Goal: Information Seeking & Learning: Learn about a topic

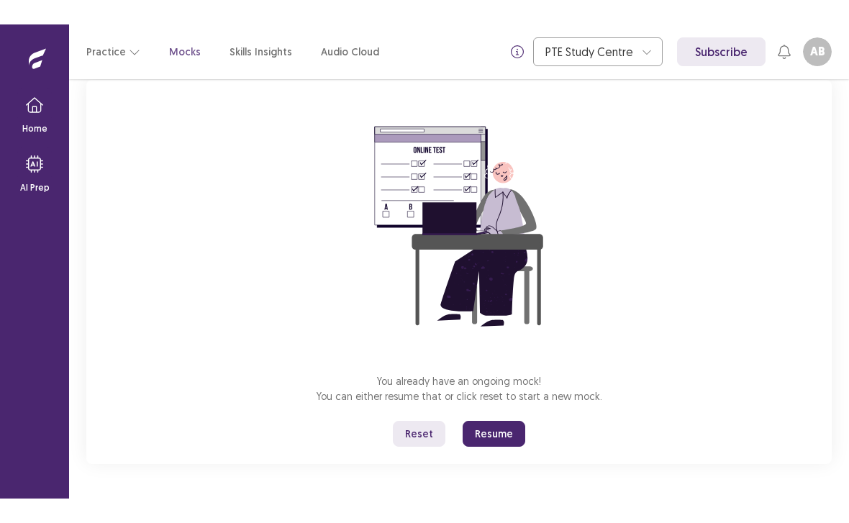
scroll to position [94, 0]
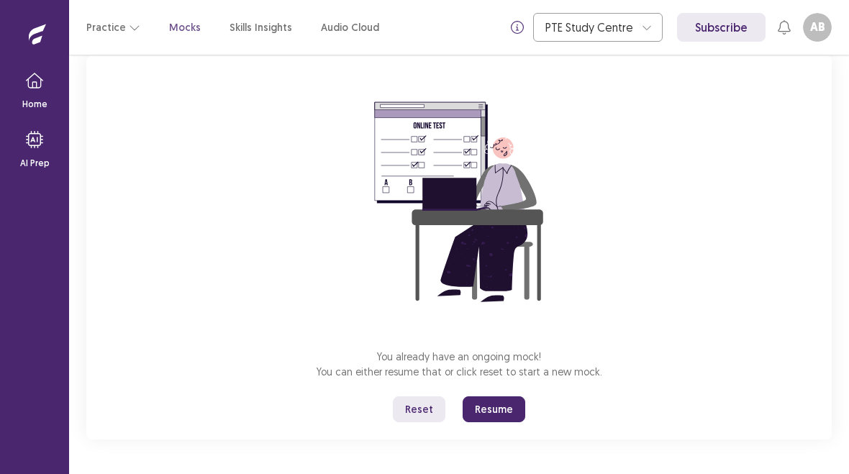
click at [424, 404] on button "Reset" at bounding box center [419, 409] width 53 height 26
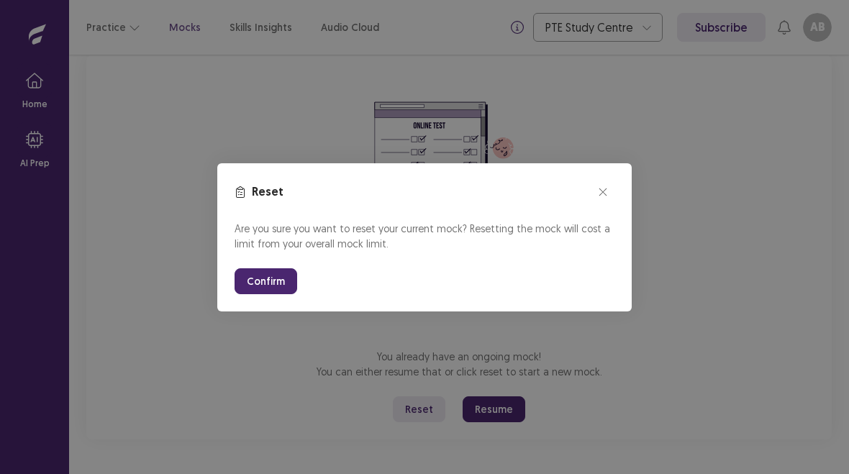
click at [271, 268] on button "Confirm" at bounding box center [266, 281] width 63 height 26
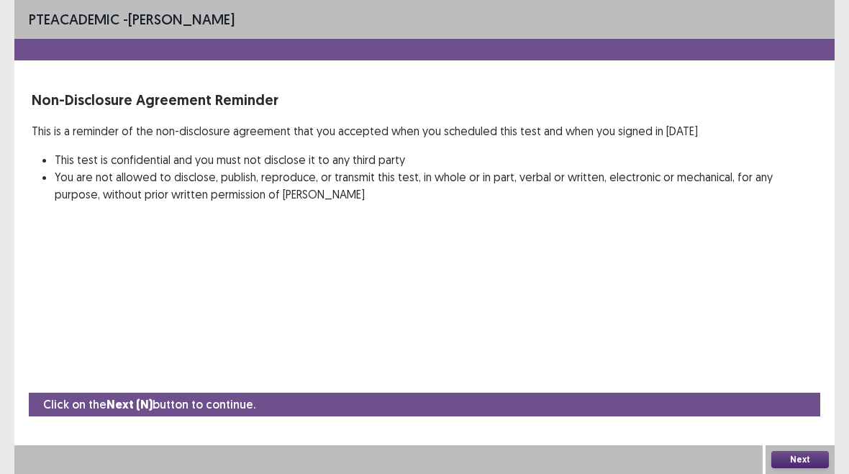
click at [798, 454] on button "Next" at bounding box center [800, 459] width 58 height 17
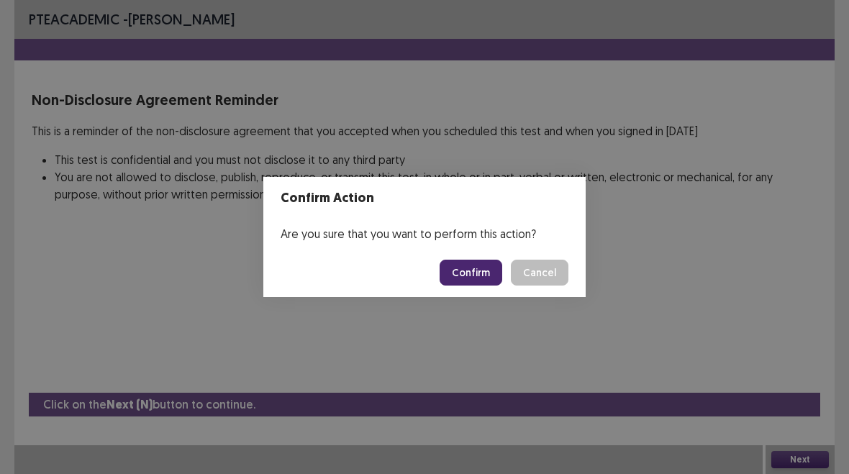
click at [489, 261] on button "Confirm" at bounding box center [471, 273] width 63 height 26
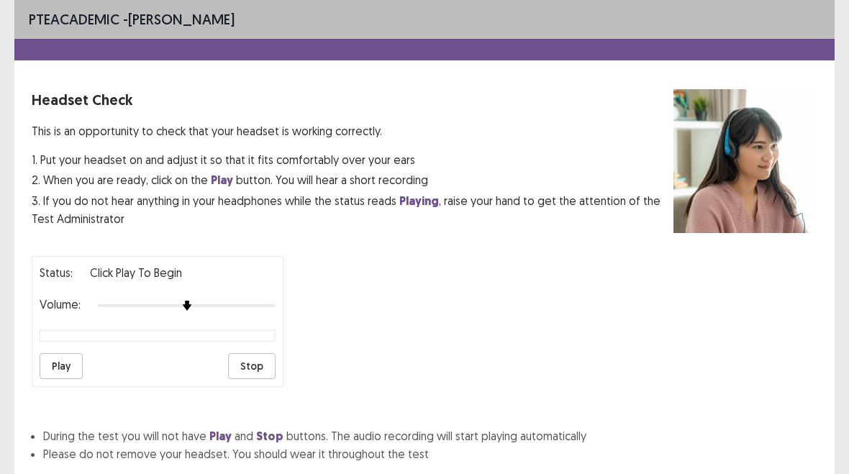
click at [64, 358] on button "Play" at bounding box center [61, 366] width 43 height 26
click at [189, 301] on img at bounding box center [187, 306] width 10 height 10
click at [189, 300] on div at bounding box center [187, 306] width 178 height 12
click at [62, 354] on button "Play" at bounding box center [61, 366] width 43 height 26
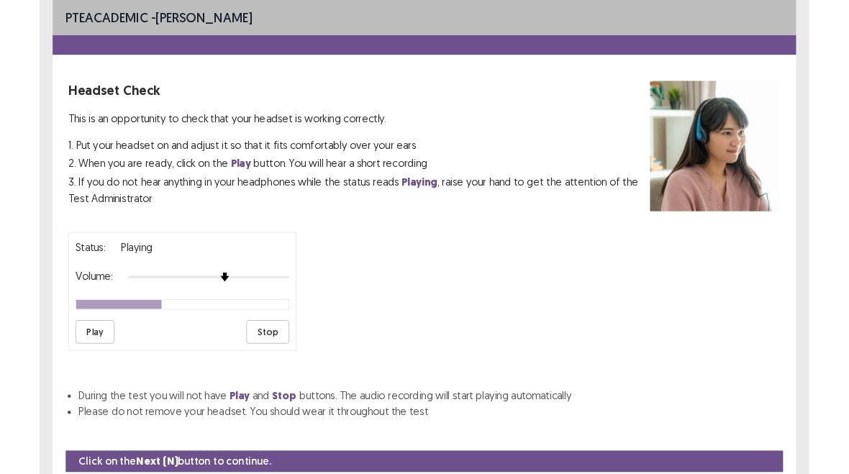
scroll to position [98, 0]
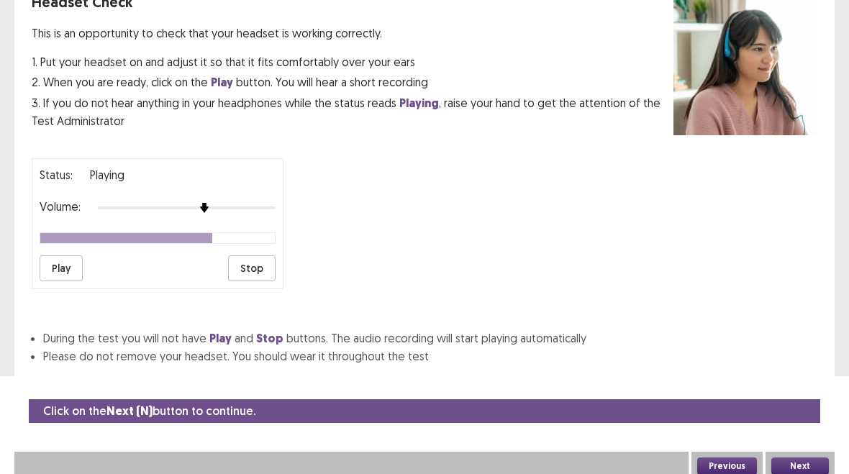
click at [791, 458] on button "Next" at bounding box center [800, 466] width 58 height 17
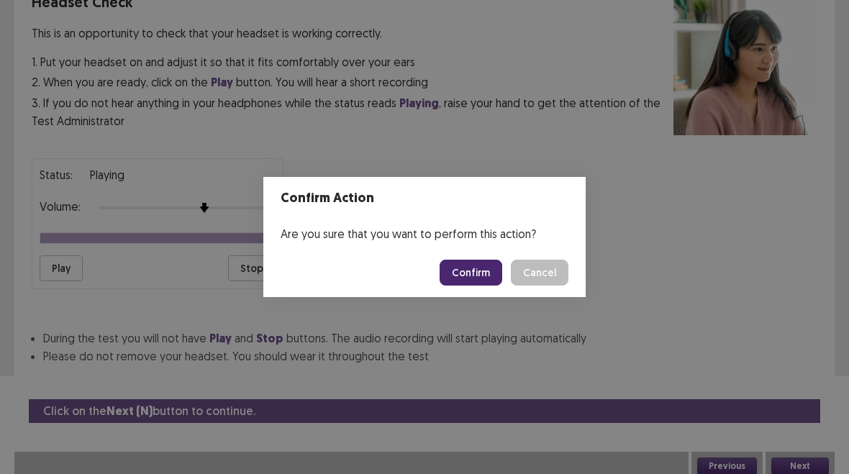
click at [477, 268] on button "Confirm" at bounding box center [471, 273] width 63 height 26
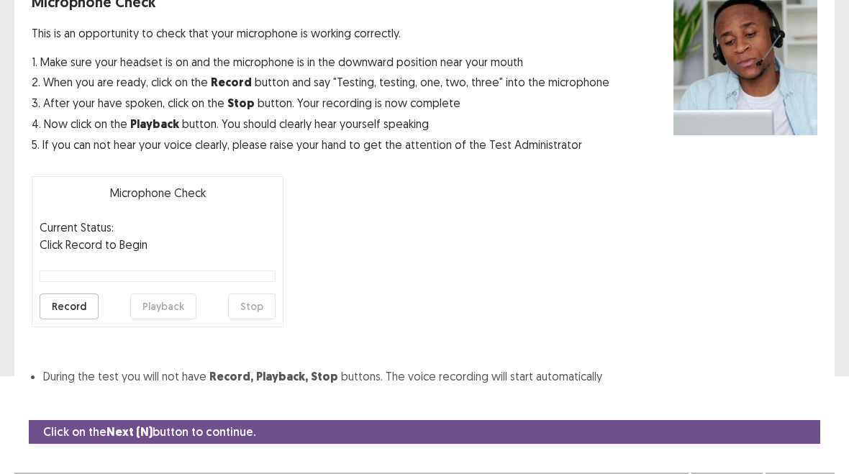
click at [72, 299] on button "Record" at bounding box center [69, 307] width 59 height 26
click at [250, 319] on button "Stop" at bounding box center [251, 307] width 47 height 26
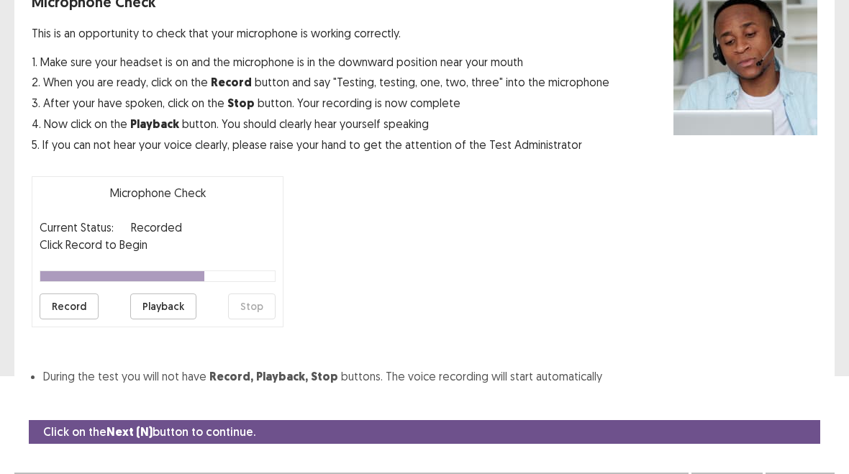
click at [176, 308] on button "Playback" at bounding box center [163, 307] width 66 height 26
click at [152, 306] on button "Playback" at bounding box center [163, 307] width 66 height 26
click at [161, 300] on button "Playback" at bounding box center [163, 307] width 66 height 26
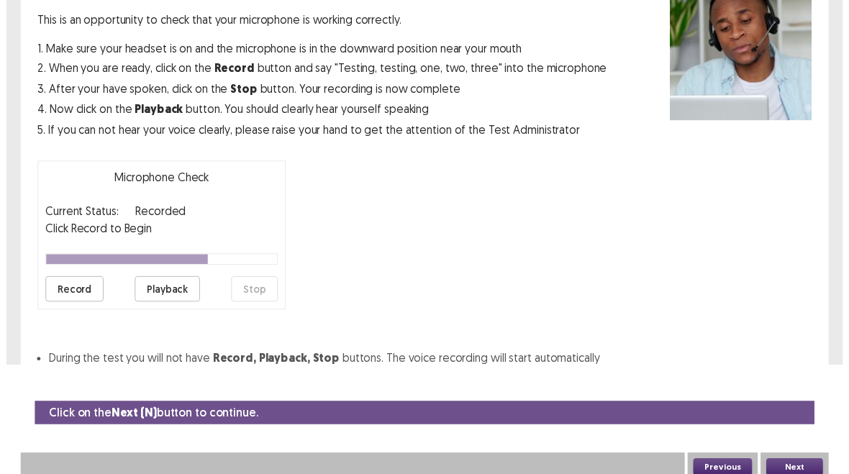
scroll to position [124, 0]
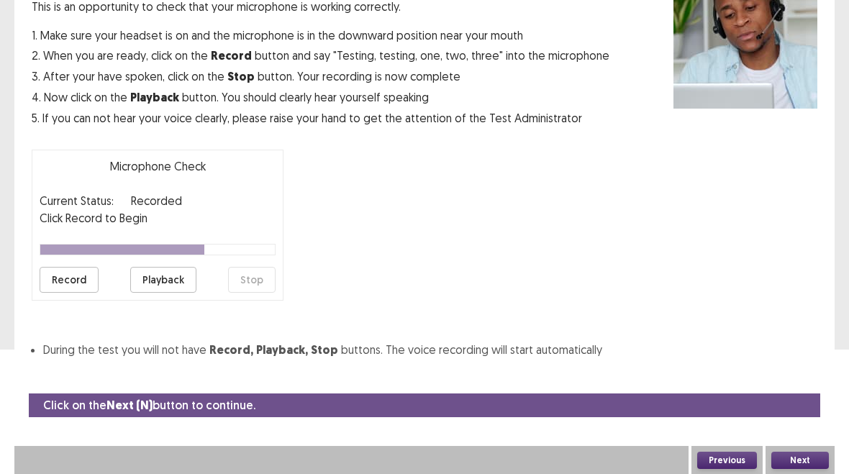
click at [71, 278] on button "Record" at bounding box center [69, 280] width 59 height 26
click at [168, 276] on button "Playback" at bounding box center [163, 280] width 66 height 26
click at [176, 275] on button "Playback" at bounding box center [163, 280] width 66 height 26
click at [811, 456] on button "Next" at bounding box center [800, 460] width 58 height 17
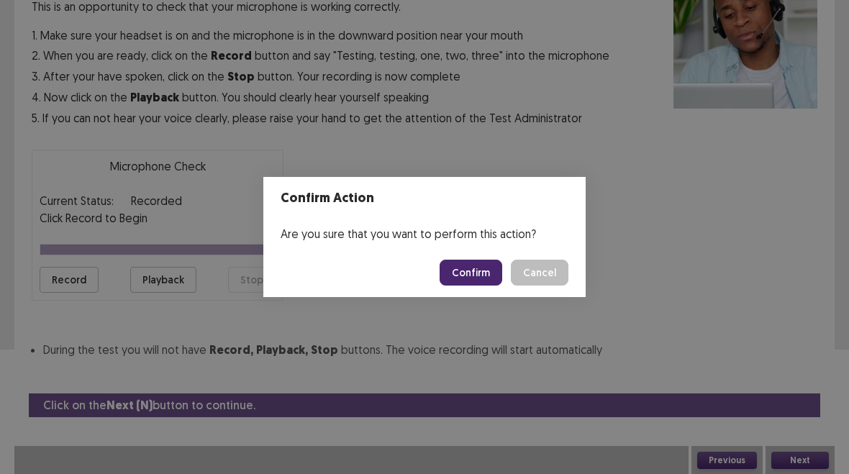
click at [463, 270] on button "Confirm" at bounding box center [471, 273] width 63 height 26
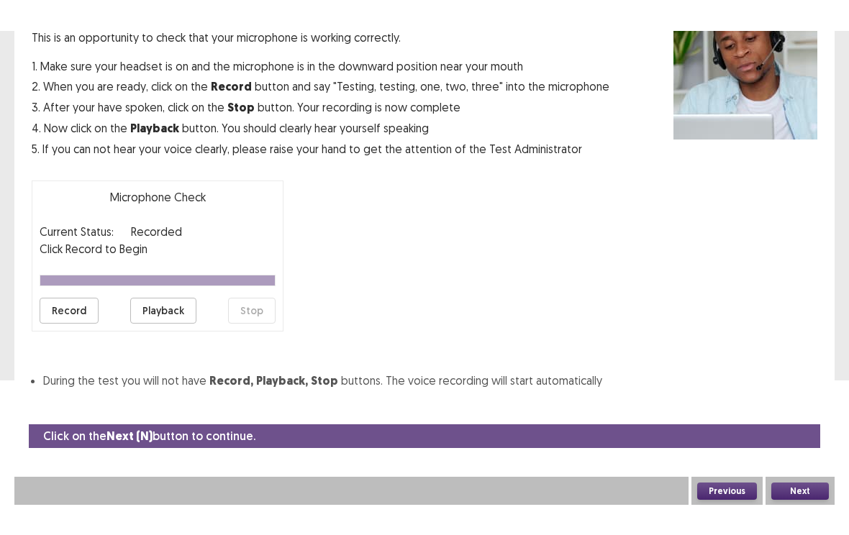
scroll to position [82, 0]
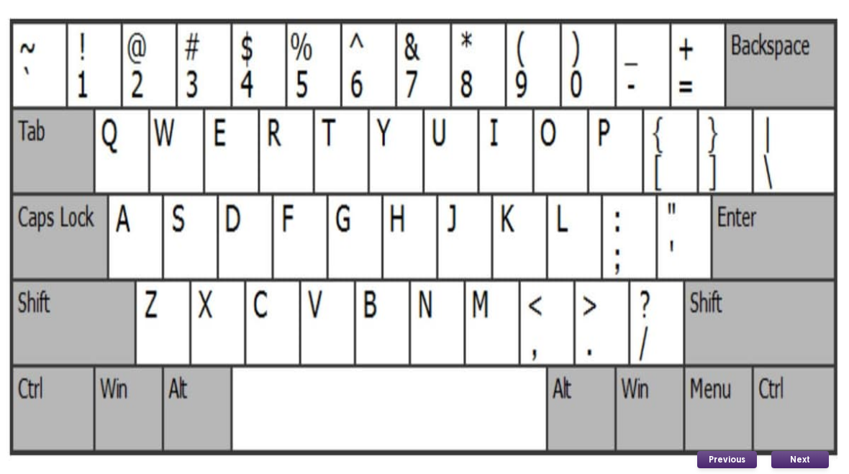
click at [796, 458] on button "Next" at bounding box center [800, 459] width 58 height 17
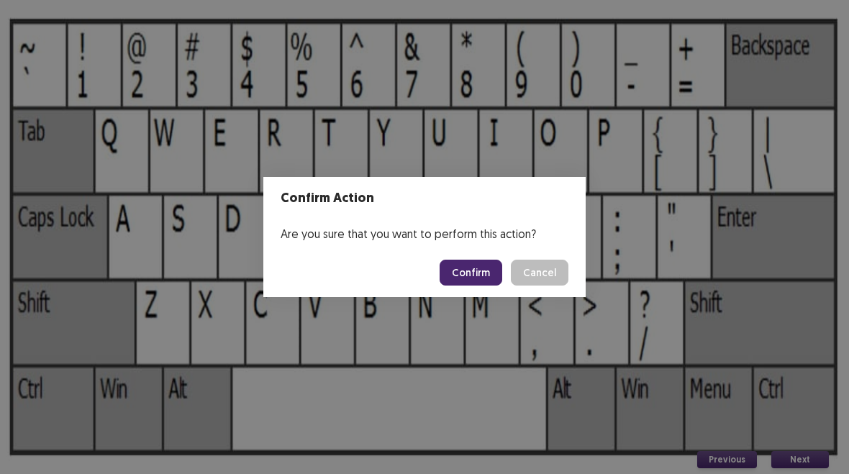
click at [471, 271] on button "Confirm" at bounding box center [471, 273] width 63 height 26
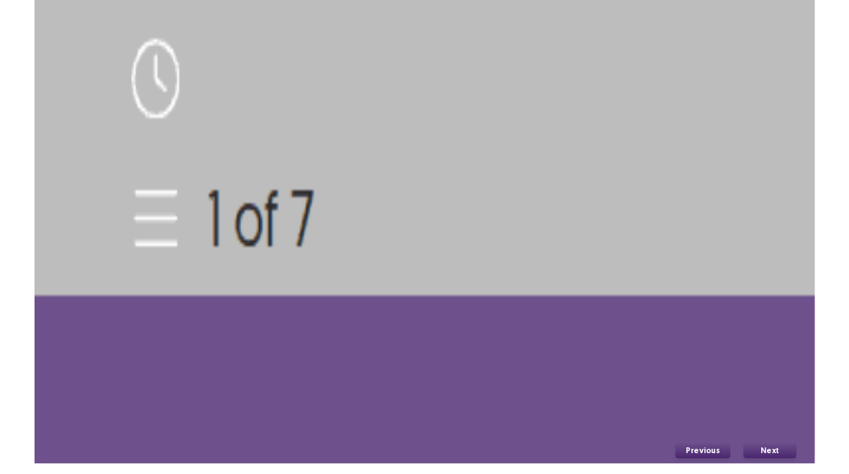
scroll to position [155, 0]
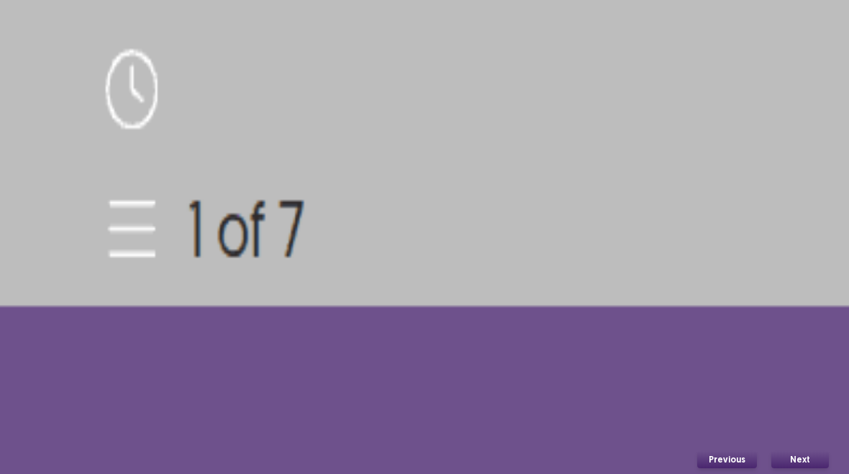
click at [791, 456] on button "Next" at bounding box center [800, 459] width 58 height 17
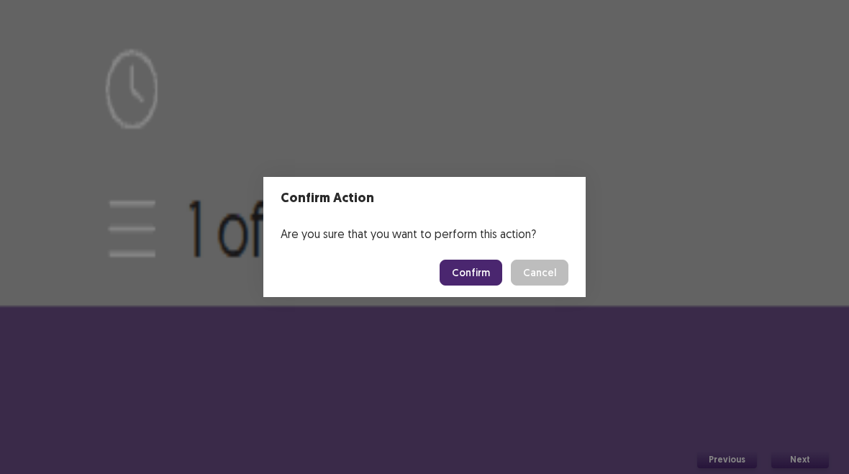
click at [471, 268] on button "Confirm" at bounding box center [471, 273] width 63 height 26
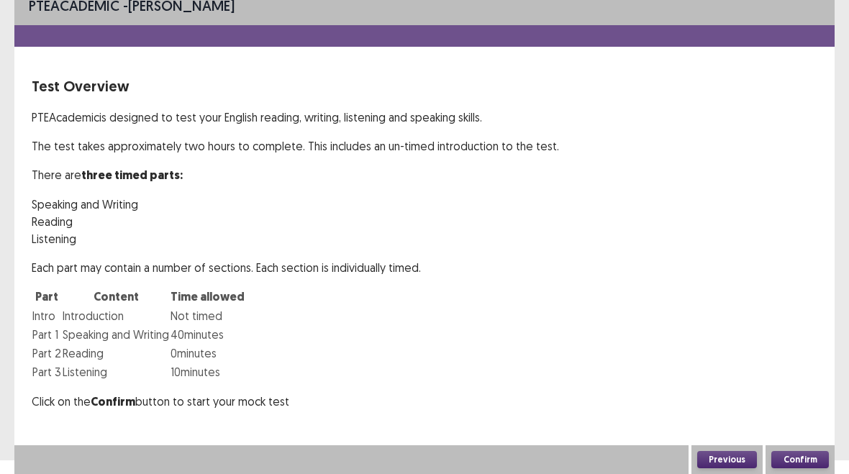
scroll to position [22, 0]
click at [799, 455] on button "Confirm" at bounding box center [800, 459] width 58 height 17
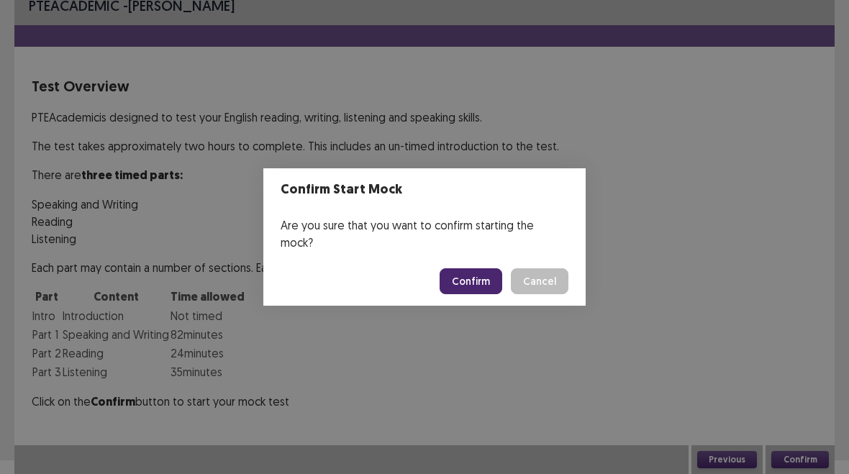
click at [476, 271] on button "Confirm" at bounding box center [471, 281] width 63 height 26
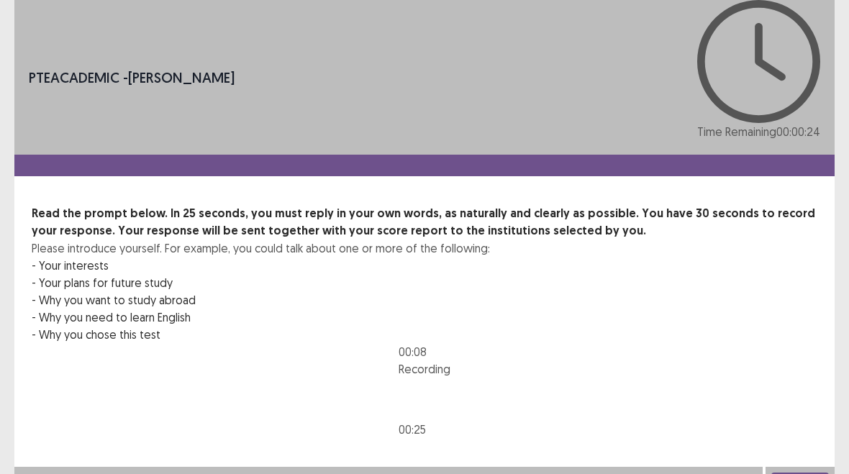
click at [804, 473] on button "Next" at bounding box center [800, 481] width 58 height 17
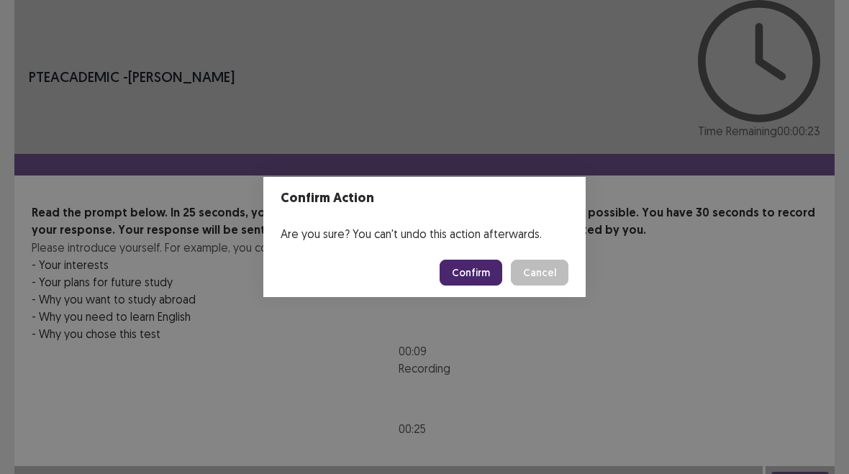
click at [478, 274] on button "Confirm" at bounding box center [471, 273] width 63 height 26
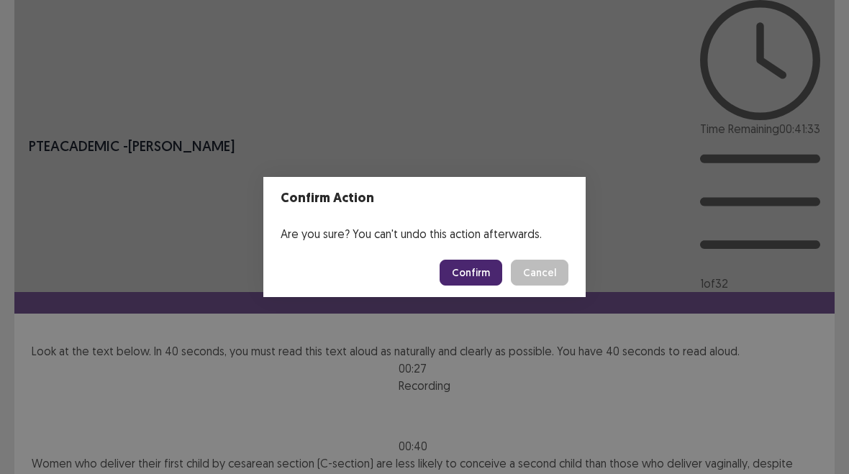
click at [476, 273] on button "Confirm" at bounding box center [471, 273] width 63 height 26
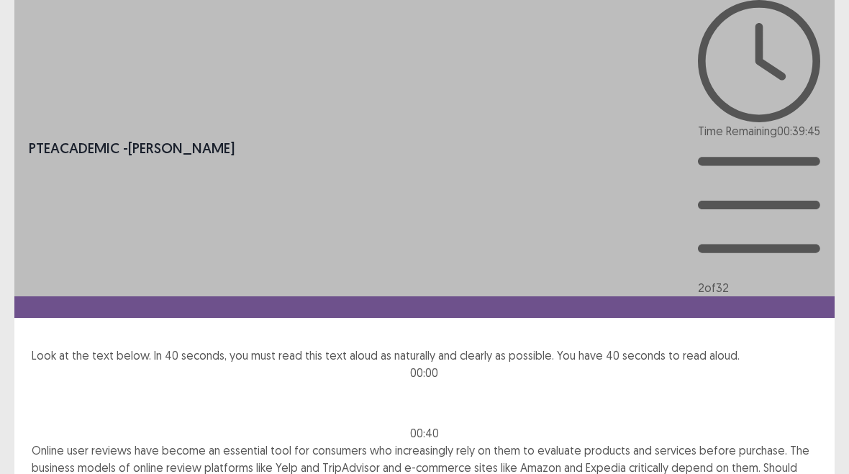
click at [735, 442] on p "Online user reviews have become an essential tool for consumers who increasingl…" at bounding box center [425, 468] width 786 height 52
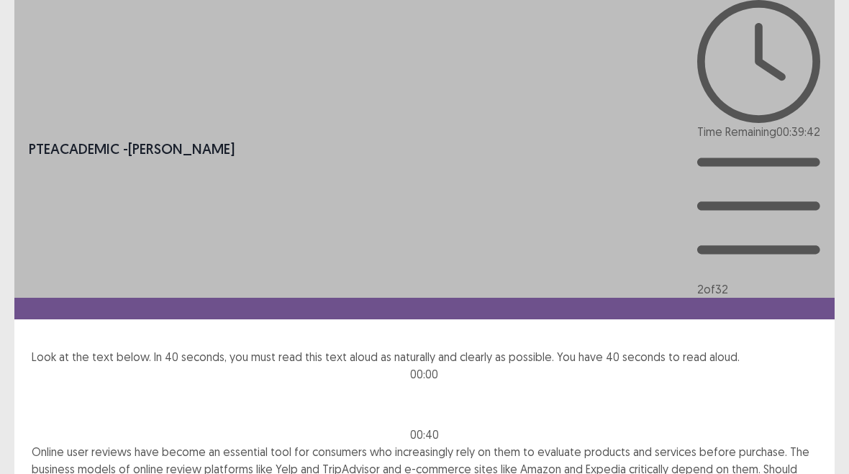
click at [463, 443] on p "Online user reviews have become an essential tool for consumers who increasingl…" at bounding box center [425, 469] width 786 height 52
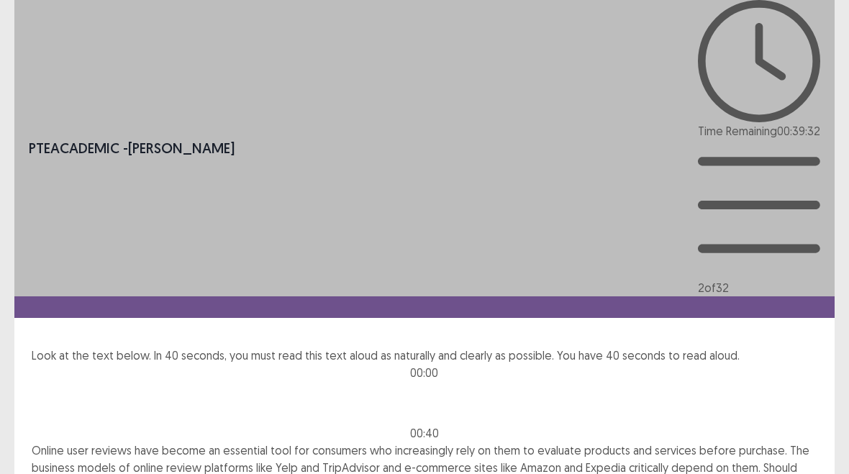
click at [532, 414] on div "PTE academic - [PERSON_NAME] Time Remaining 00 : 39 : 32 2 of 32 Look at the te…" at bounding box center [424, 275] width 820 height 551
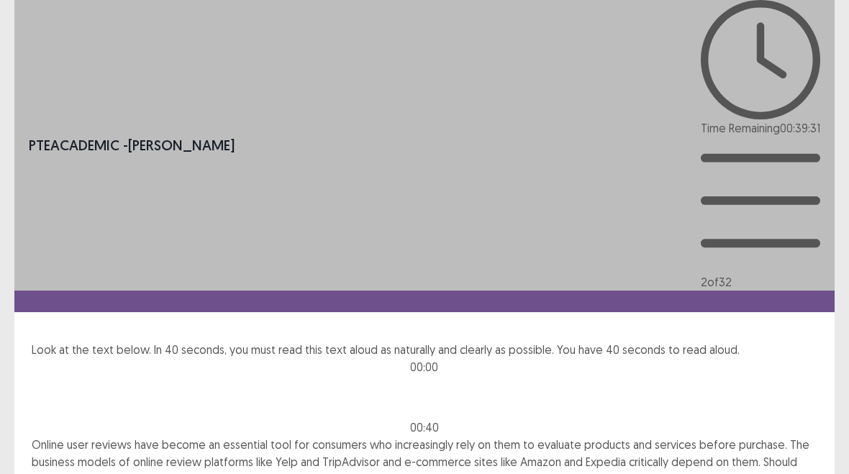
click at [558, 368] on div "PTE academic - [PERSON_NAME] Time Remaining 00 : 39 : 31 2 of 32 Look at the te…" at bounding box center [424, 272] width 820 height 545
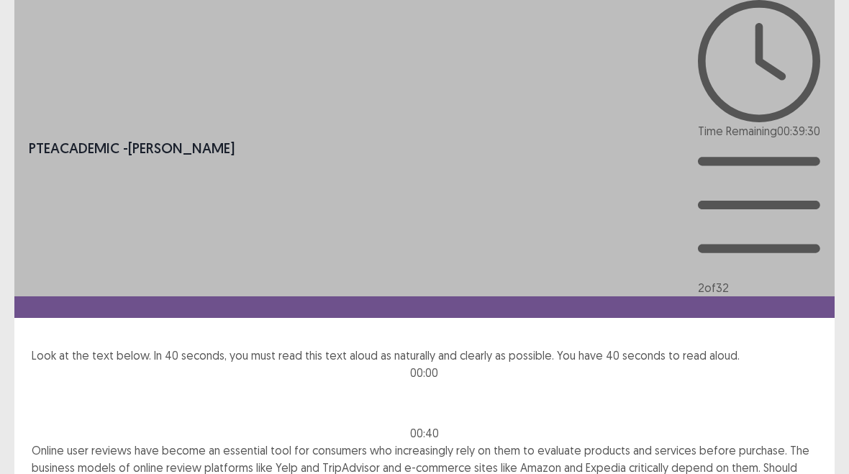
click at [555, 442] on p "Online user reviews have become an essential tool for consumers who increasingl…" at bounding box center [425, 468] width 786 height 52
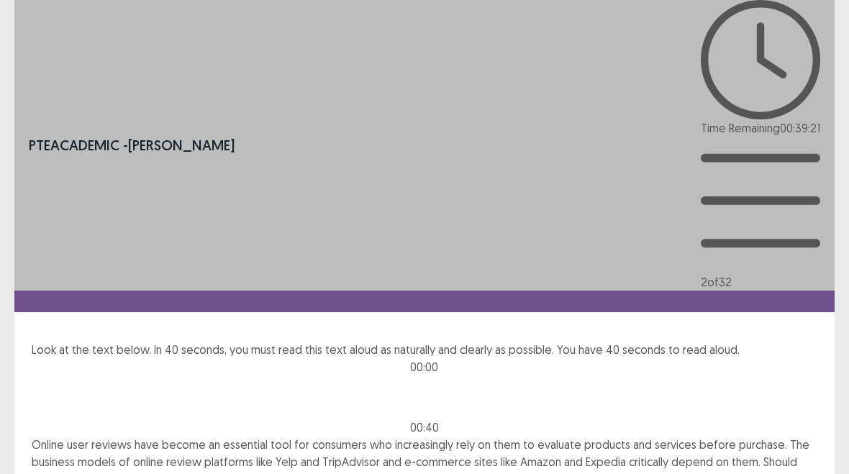
click at [508, 281] on div "PTE academic - [PERSON_NAME] Time Remaining 00 : 39 : 21 2 of 32 Look at the te…" at bounding box center [424, 244] width 820 height 488
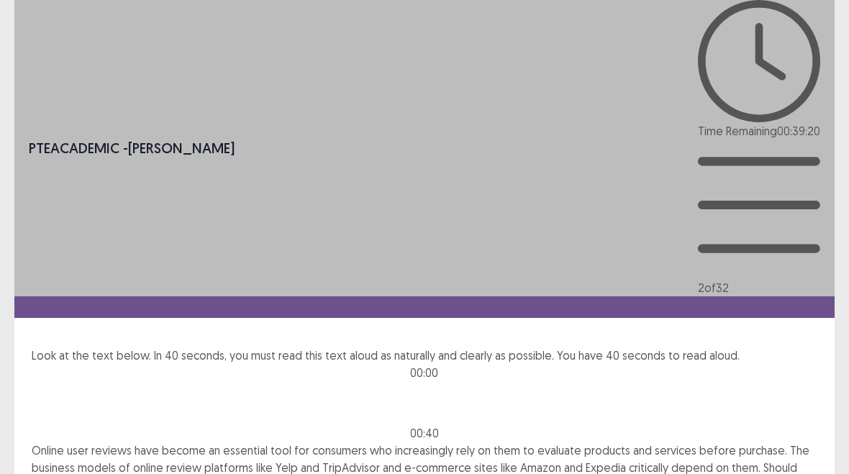
click at [525, 276] on div "PTE academic - [PERSON_NAME] Time Remaining 00 : 39 : 20 2 of 32 Look at the te…" at bounding box center [424, 247] width 820 height 494
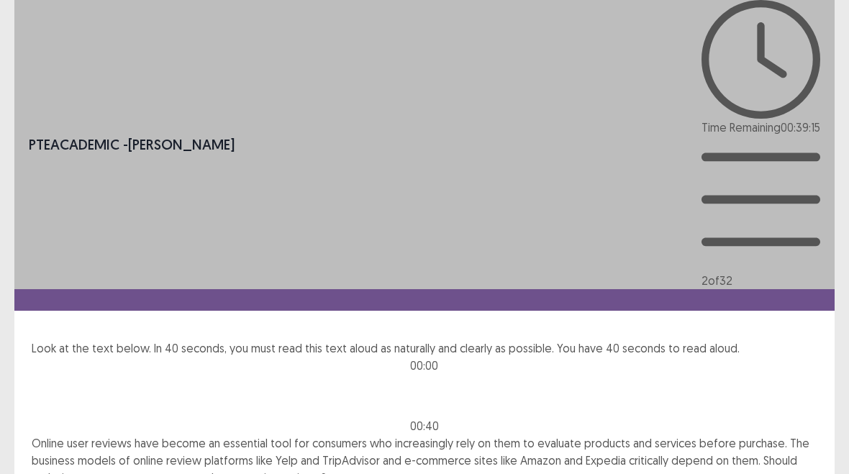
click at [809, 443] on div "PTE academic - [PERSON_NAME] Time Remaining 00 : 39 : 15 2 of 32 Look at the te…" at bounding box center [424, 272] width 820 height 544
